Goal: Entertainment & Leisure: Consume media (video, audio)

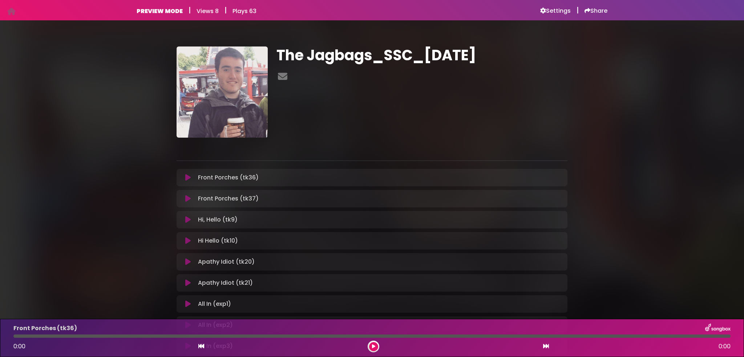
scroll to position [250, 0]
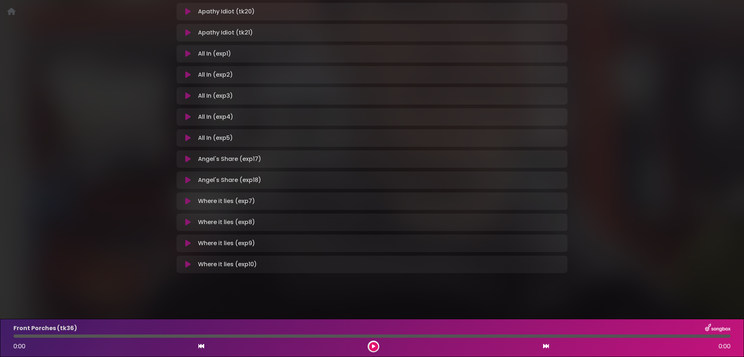
click at [187, 198] on icon at bounding box center [187, 201] width 5 height 7
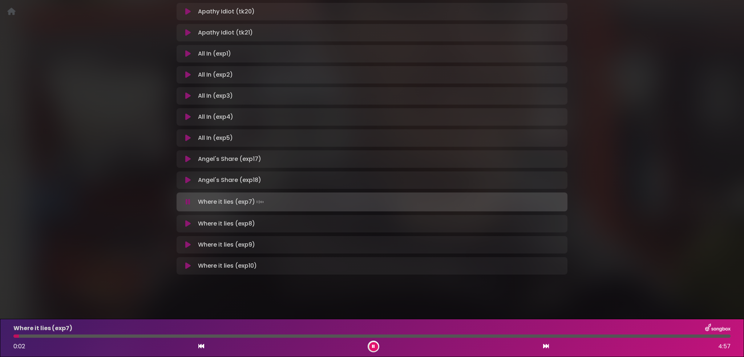
click at [189, 199] on icon at bounding box center [188, 201] width 5 height 7
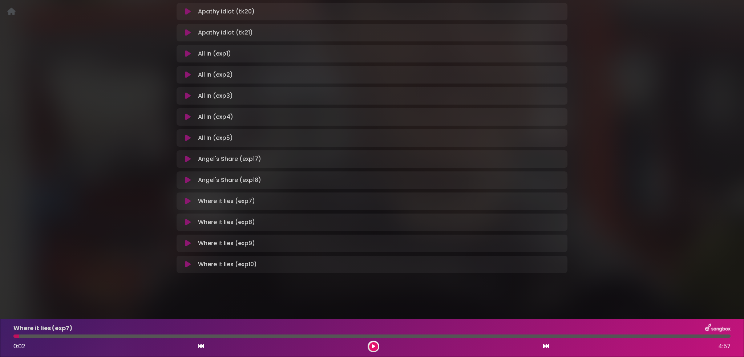
click at [189, 198] on icon at bounding box center [187, 201] width 5 height 7
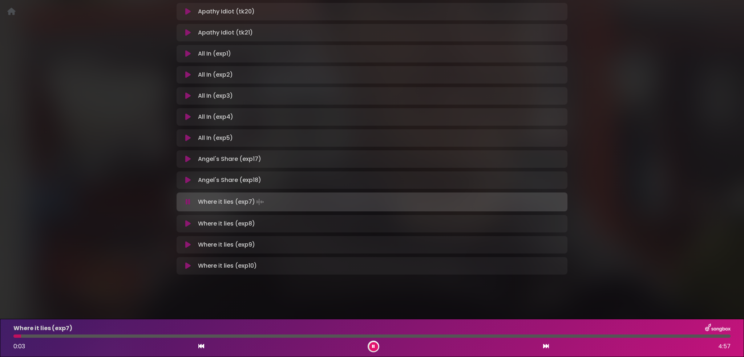
click at [187, 200] on icon at bounding box center [188, 201] width 5 height 7
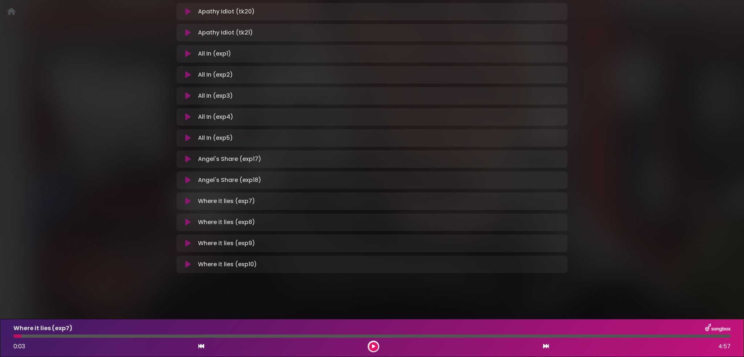
click at [187, 263] on icon at bounding box center [187, 264] width 5 height 7
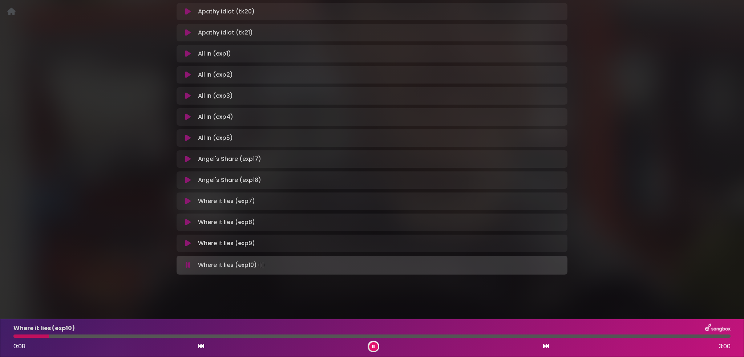
click at [296, 293] on div "The Jagbags_SSC_[DATE]" at bounding box center [372, 37] width 744 height 534
click at [375, 348] on button at bounding box center [373, 346] width 9 height 9
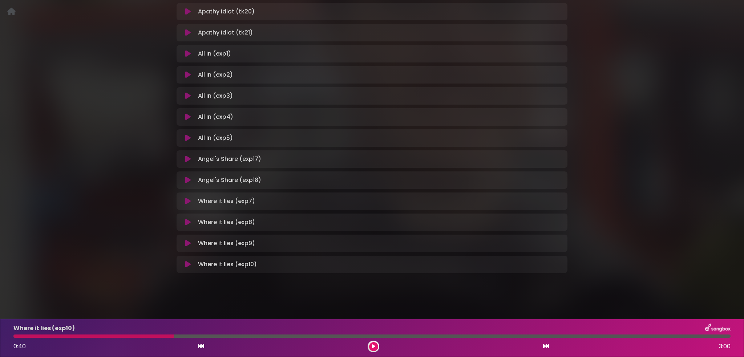
click at [158, 335] on div at bounding box center [93, 336] width 160 height 3
click at [374, 345] on icon at bounding box center [373, 346] width 3 height 4
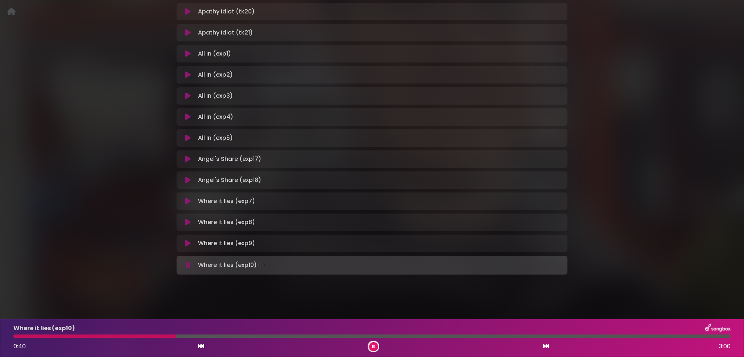
click at [138, 335] on div at bounding box center [94, 336] width 163 height 3
click at [374, 344] on button at bounding box center [373, 346] width 9 height 9
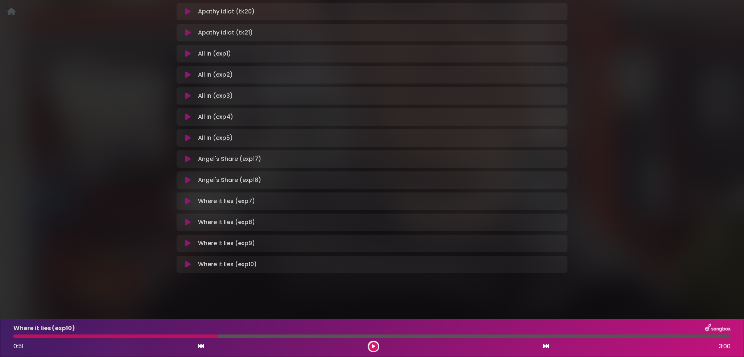
click at [186, 262] on icon at bounding box center [187, 264] width 5 height 7
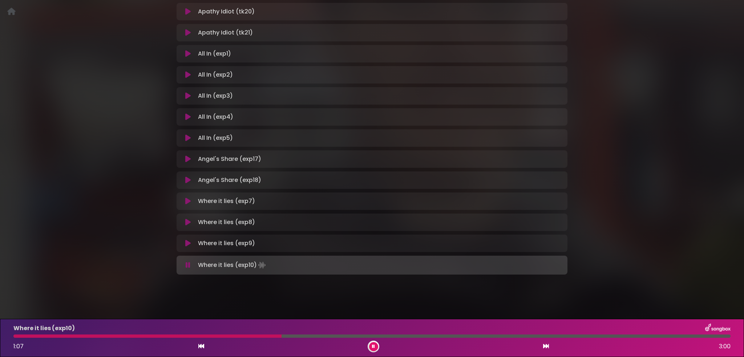
click at [281, 336] on div at bounding box center [371, 336] width 717 height 3
click at [401, 334] on div "Where it lies (exp10) 1:49 3:00" at bounding box center [372, 338] width 726 height 29
click at [388, 335] on div at bounding box center [232, 336] width 439 height 3
click at [611, 189] on div "The Jagbags_SSC_[DATE] ×" at bounding box center [371, 33] width 479 height 508
click at [374, 346] on icon at bounding box center [373, 346] width 3 height 4
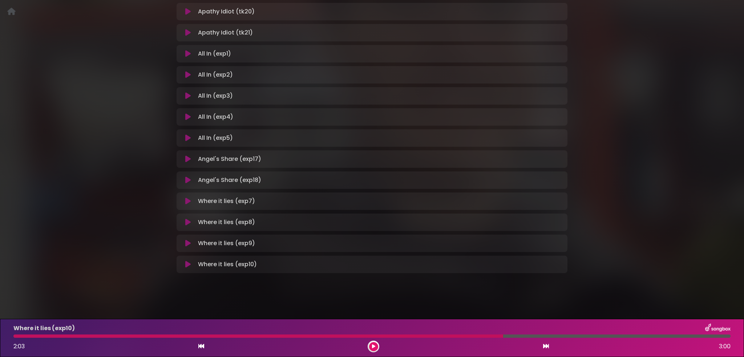
click at [465, 336] on div at bounding box center [258, 336] width 490 height 3
click at [374, 347] on icon at bounding box center [373, 346] width 3 height 4
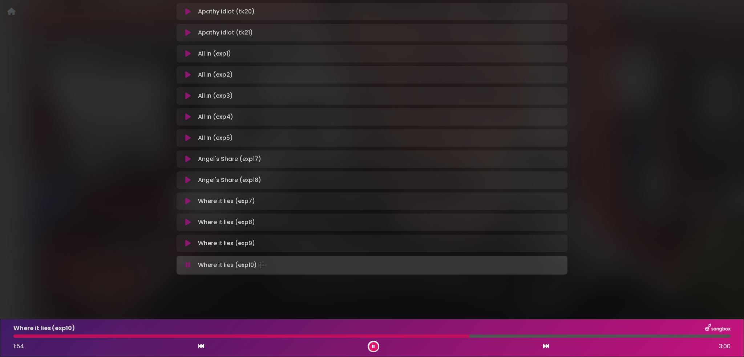
click at [441, 336] on div at bounding box center [241, 336] width 456 height 3
click at [516, 336] on div at bounding box center [289, 336] width 552 height 3
click at [370, 345] on button at bounding box center [373, 346] width 9 height 9
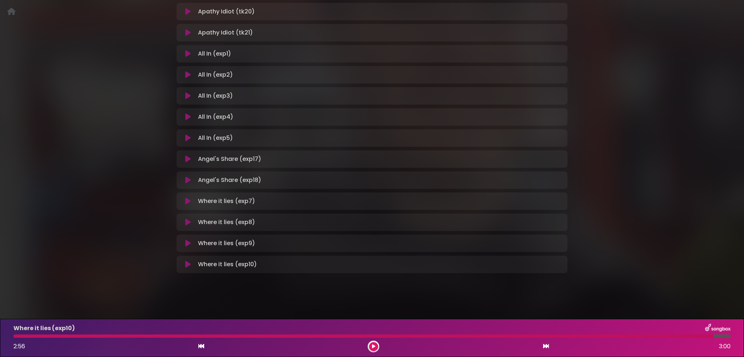
click at [188, 241] on icon at bounding box center [187, 243] width 5 height 7
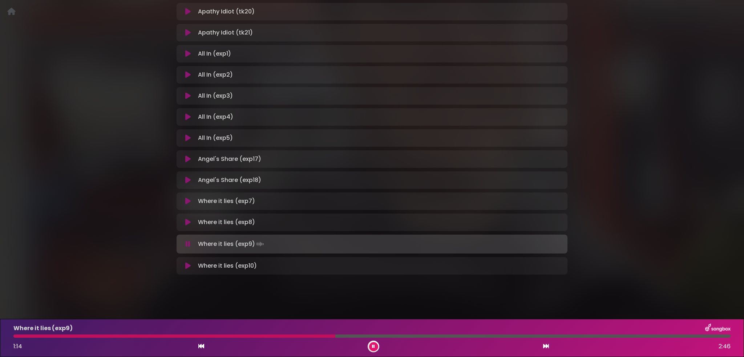
click at [335, 335] on div at bounding box center [174, 336] width 322 height 3
click at [134, 202] on div "The Jagbags_SSC_[DATE] ×" at bounding box center [371, 33] width 479 height 508
click at [537, 336] on div at bounding box center [275, 336] width 524 height 3
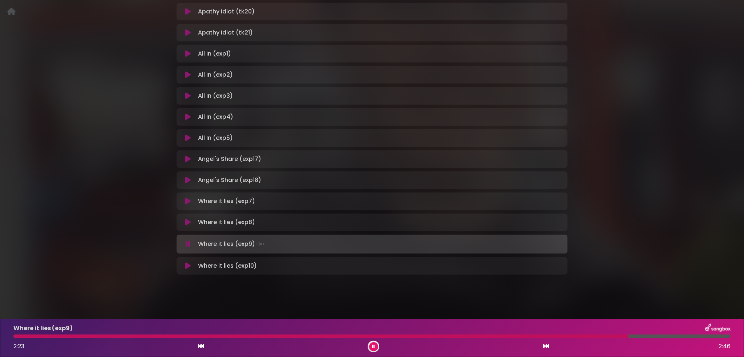
click at [581, 336] on div at bounding box center [320, 336] width 615 height 3
click at [622, 338] on div "Where it lies (exp9) 2:40 2:46" at bounding box center [372, 338] width 726 height 29
click at [622, 337] on div at bounding box center [359, 336] width 693 height 3
click at [596, 337] on div at bounding box center [320, 336] width 615 height 3
click at [375, 346] on button at bounding box center [373, 346] width 9 height 9
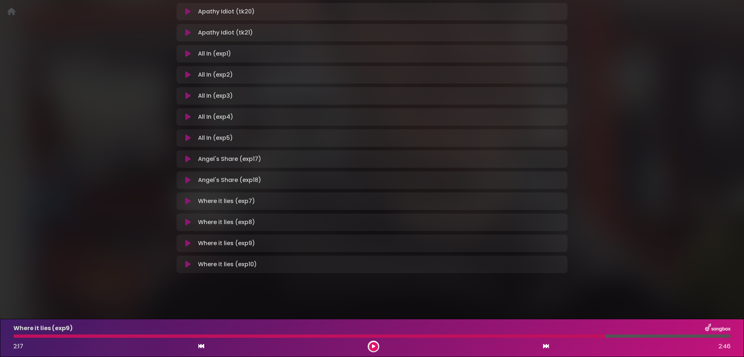
click at [371, 346] on button at bounding box center [373, 346] width 9 height 9
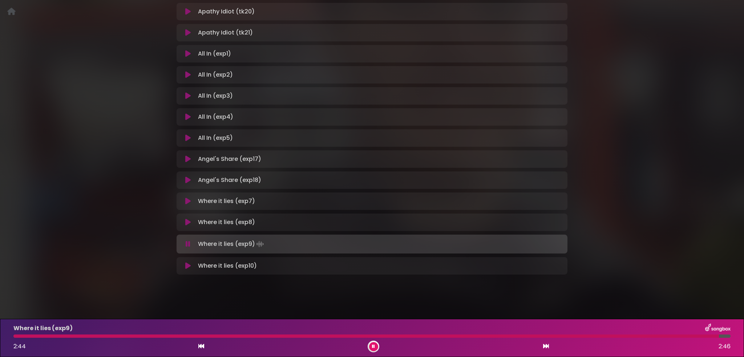
click at [376, 345] on button at bounding box center [373, 346] width 9 height 9
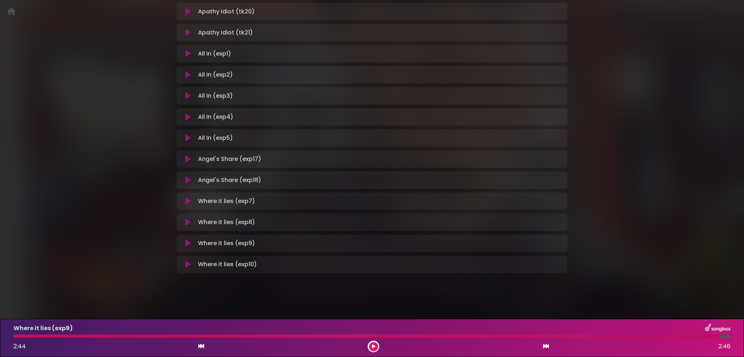
click at [373, 345] on icon at bounding box center [373, 346] width 3 height 4
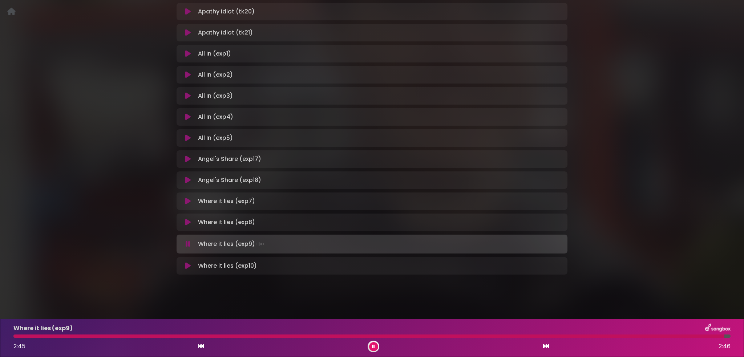
click at [373, 345] on icon at bounding box center [373, 346] width 3 height 4
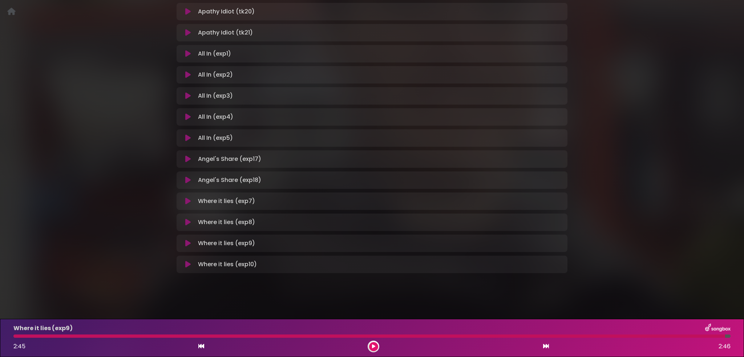
click at [185, 222] on button at bounding box center [188, 222] width 14 height 7
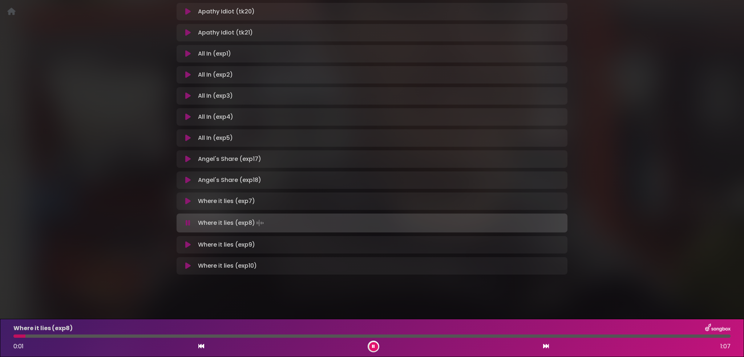
click at [188, 195] on div "Where it lies (exp7) Loading Track... Name" at bounding box center [372, 200] width 391 height 17
click at [187, 199] on icon at bounding box center [187, 201] width 5 height 7
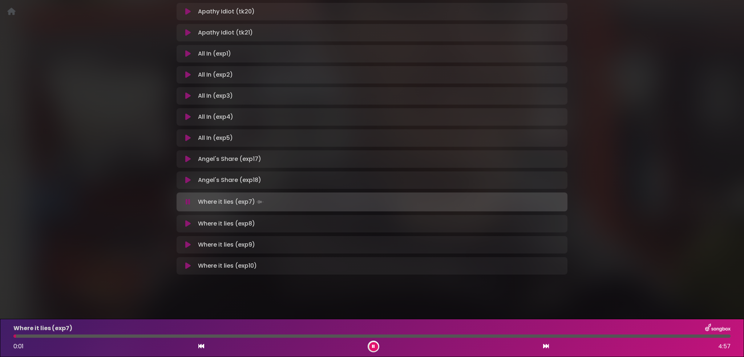
click at [187, 202] on icon at bounding box center [188, 201] width 5 height 7
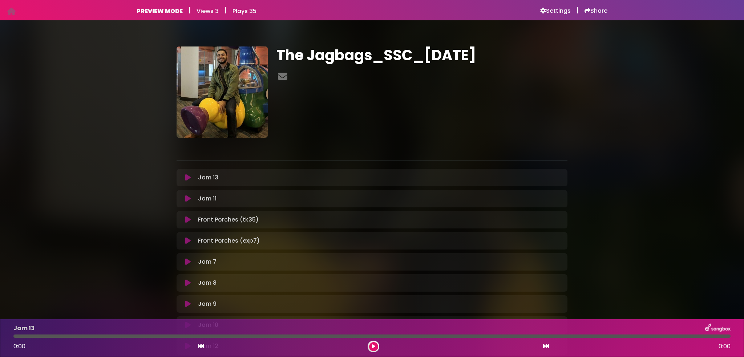
scroll to position [182, 0]
